Goal: Transaction & Acquisition: Purchase product/service

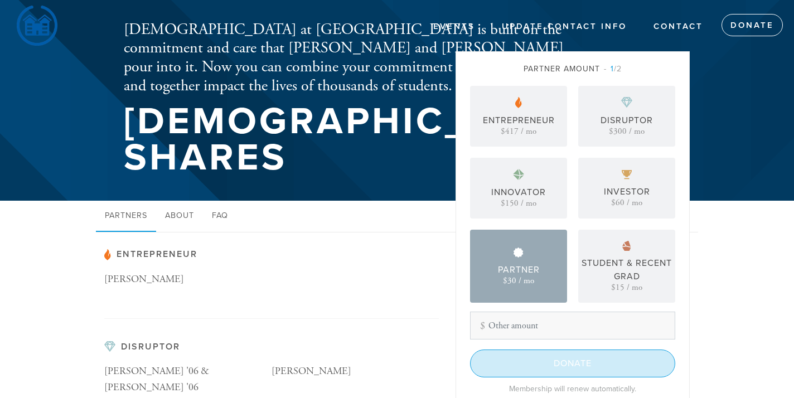
click at [540, 364] on input "Donate" at bounding box center [572, 363] width 205 height 28
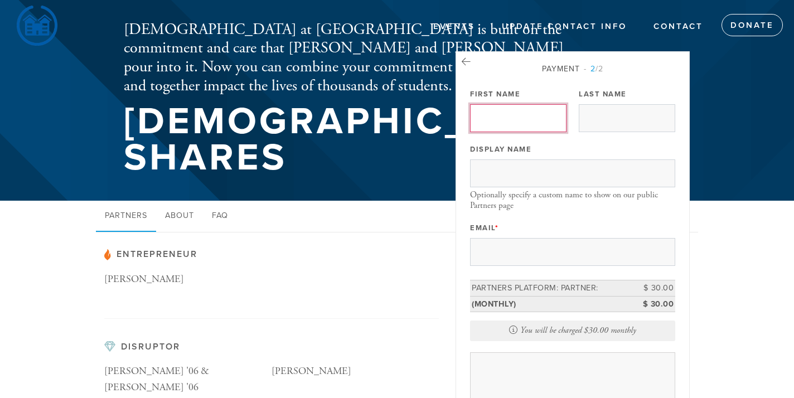
click at [537, 119] on input "First Name" at bounding box center [518, 118] width 96 height 28
type input "Lily"
click at [629, 120] on input "Last Name" at bounding box center [627, 118] width 96 height 28
type input "Namanworth"
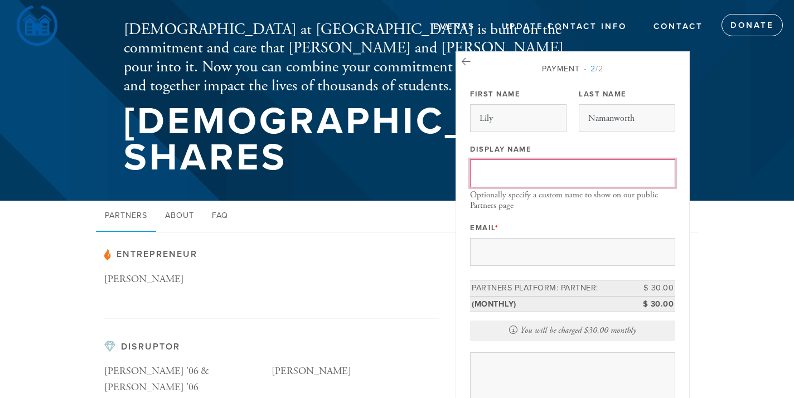
click at [526, 178] on input "Display Name" at bounding box center [572, 173] width 205 height 28
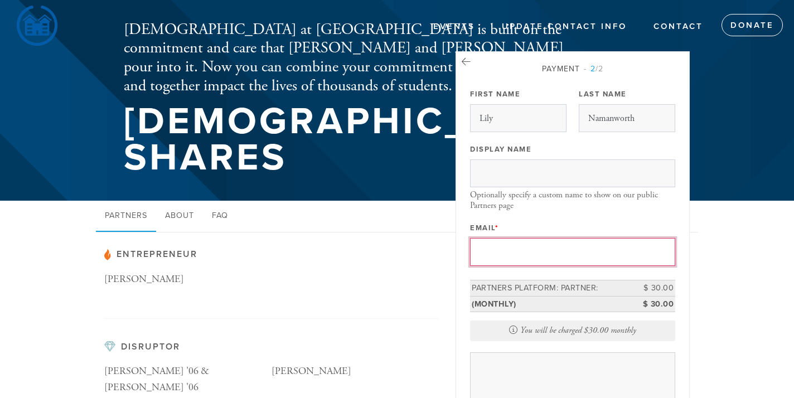
click at [524, 257] on input "Email *" at bounding box center [572, 252] width 205 height 28
type input "Lnamanworth15@gmail.com"
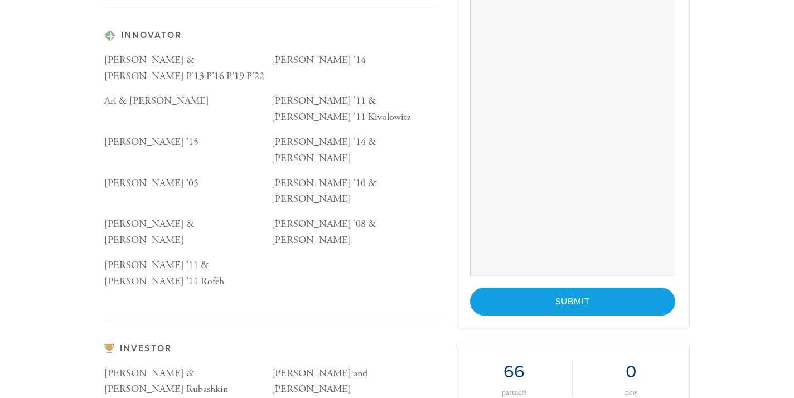
scroll to position [440, 0]
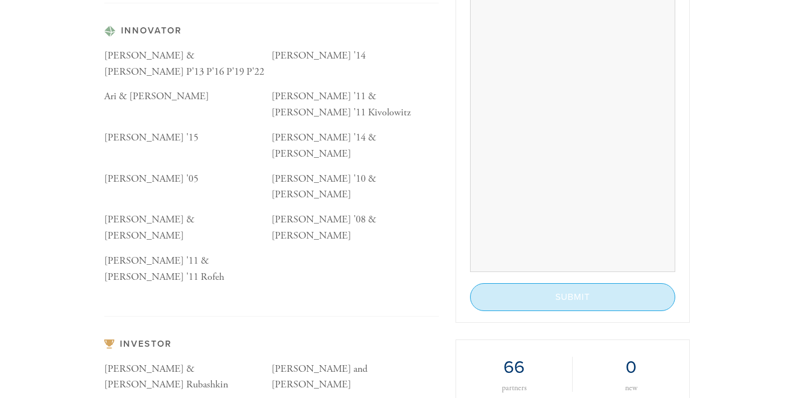
click at [567, 292] on input "Submit" at bounding box center [572, 297] width 205 height 28
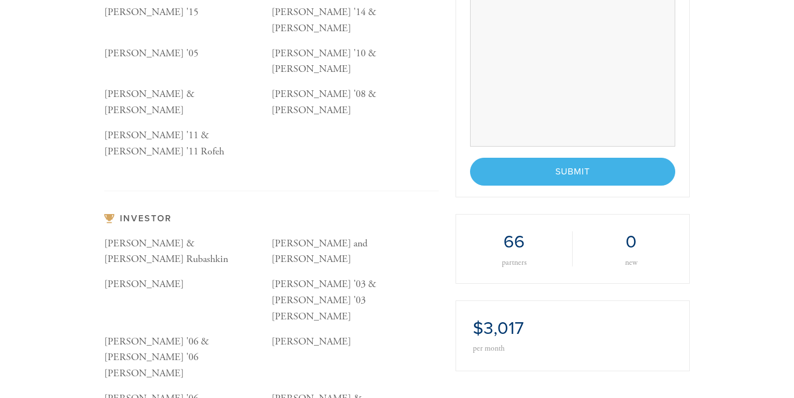
scroll to position [565, 0]
